Goal: Book appointment/travel/reservation

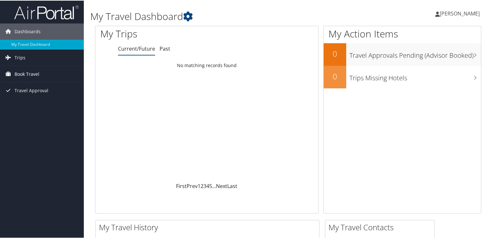
click at [25, 74] on span "Book Travel" at bounding box center [27, 73] width 25 height 16
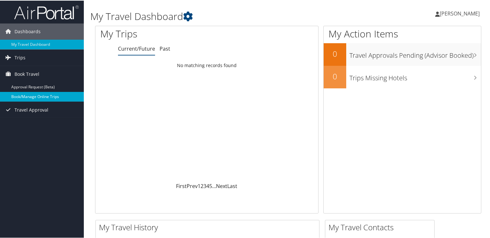
click at [27, 94] on link "Book/Manage Online Trips" at bounding box center [42, 96] width 84 height 10
click at [43, 94] on link "Book/Manage Online Trips" at bounding box center [42, 96] width 84 height 10
click at [27, 96] on link "Book/Manage Online Trips" at bounding box center [42, 96] width 84 height 10
